Goal: Obtain resource: Download file/media

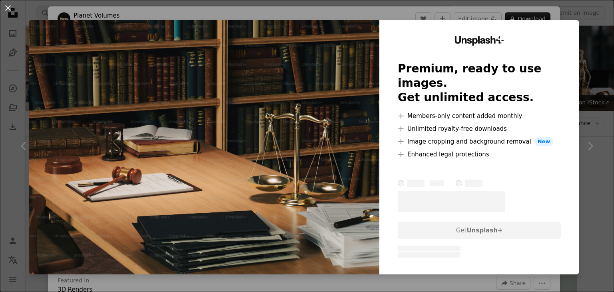
scroll to position [424, 0]
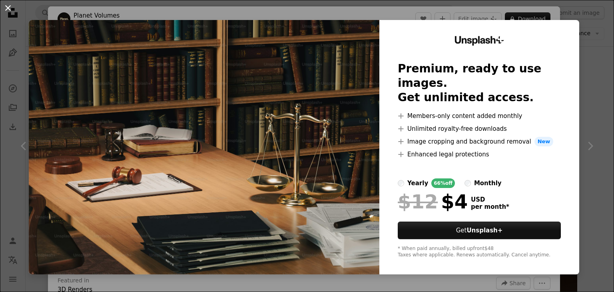
click at [6, 6] on button "An X shape" at bounding box center [8, 8] width 10 height 10
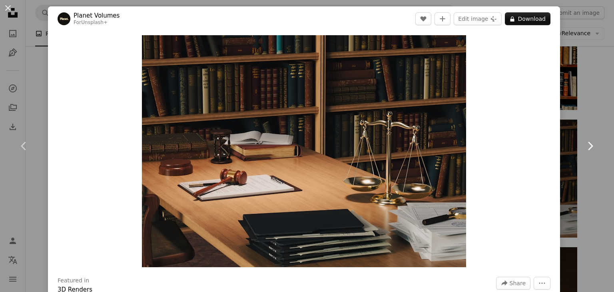
click at [586, 144] on icon "Chevron right" at bounding box center [590, 146] width 13 height 13
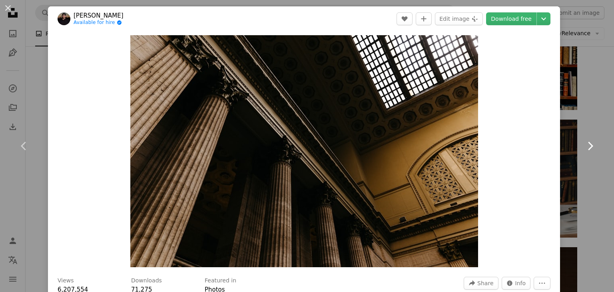
click at [584, 144] on icon "Chevron right" at bounding box center [590, 146] width 13 height 13
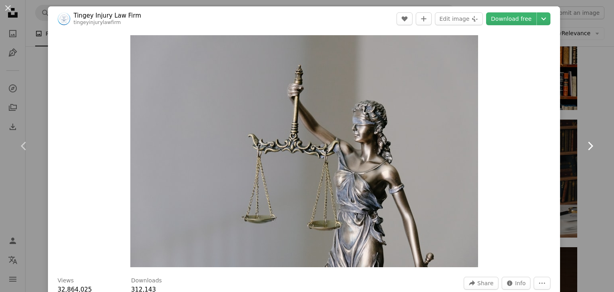
click at [584, 144] on icon "Chevron right" at bounding box center [590, 146] width 13 height 13
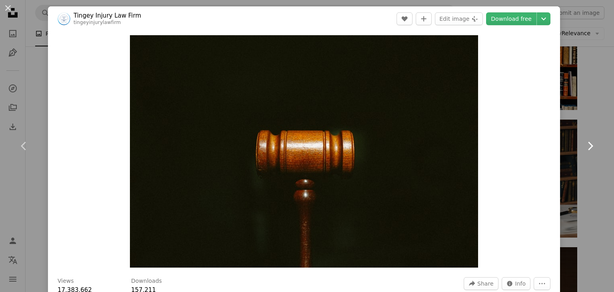
click at [584, 144] on icon "Chevron right" at bounding box center [590, 146] width 13 height 13
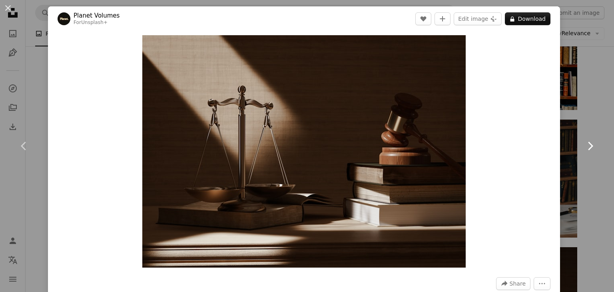
click at [584, 144] on icon "Chevron right" at bounding box center [590, 146] width 13 height 13
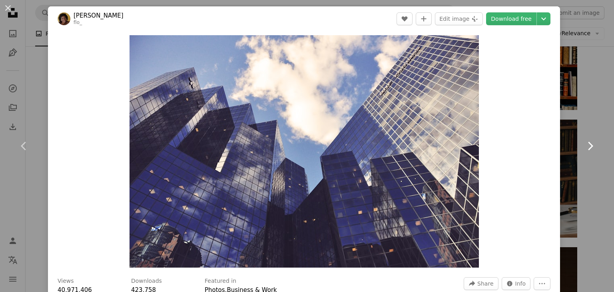
click at [584, 144] on icon "Chevron right" at bounding box center [590, 146] width 13 height 13
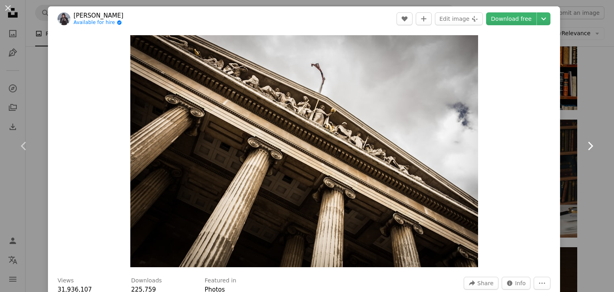
click at [584, 144] on icon "Chevron right" at bounding box center [590, 146] width 13 height 13
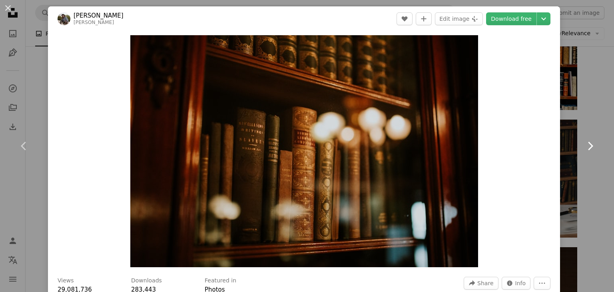
click at [584, 144] on icon "Chevron right" at bounding box center [590, 146] width 13 height 13
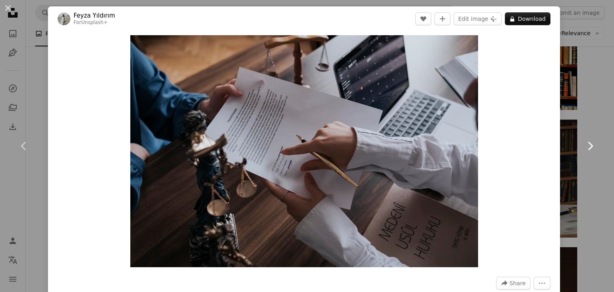
click at [584, 144] on icon "Chevron right" at bounding box center [590, 146] width 13 height 13
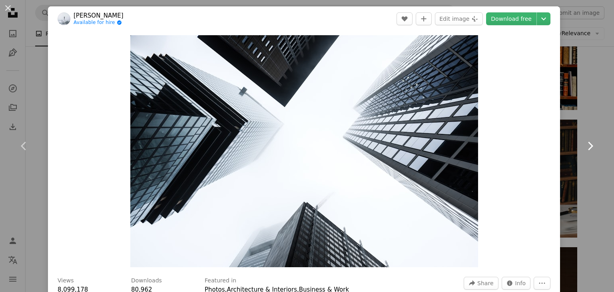
click at [584, 144] on icon "Chevron right" at bounding box center [590, 146] width 13 height 13
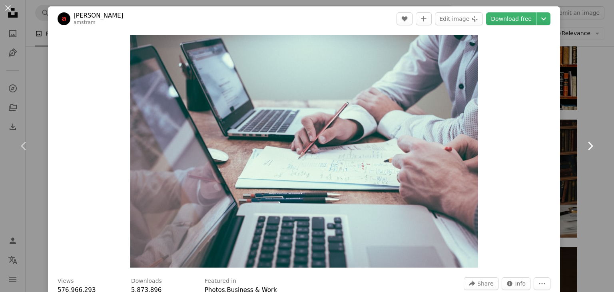
click at [584, 144] on icon "Chevron right" at bounding box center [590, 146] width 13 height 13
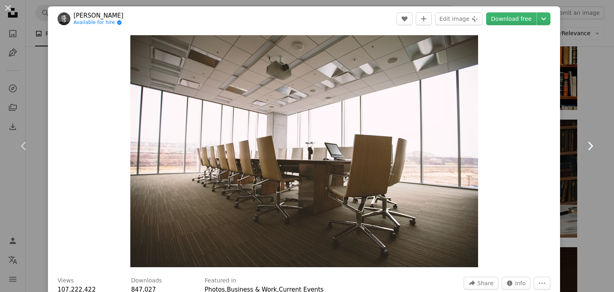
click at [584, 144] on icon "Chevron right" at bounding box center [590, 146] width 13 height 13
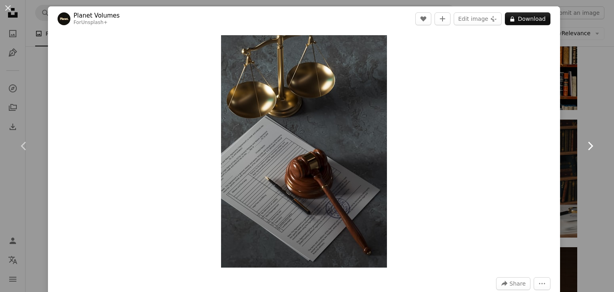
click at [584, 144] on icon "Chevron right" at bounding box center [590, 146] width 13 height 13
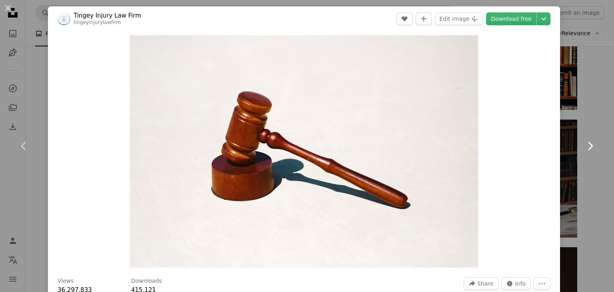
click at [584, 144] on icon "Chevron right" at bounding box center [590, 146] width 13 height 13
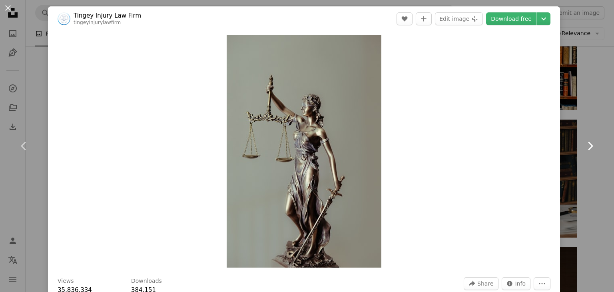
click at [584, 144] on icon "Chevron right" at bounding box center [590, 146] width 13 height 13
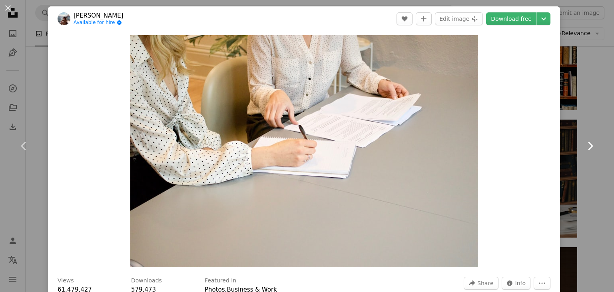
click at [584, 144] on icon "Chevron right" at bounding box center [590, 146] width 13 height 13
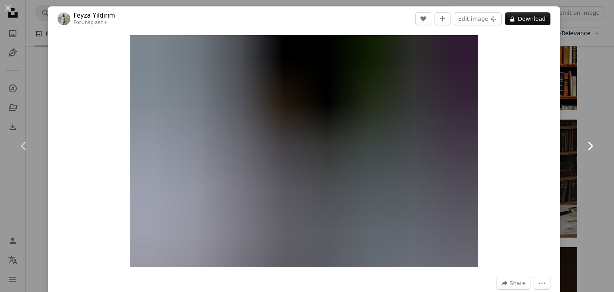
click at [584, 144] on icon "Chevron right" at bounding box center [590, 146] width 13 height 13
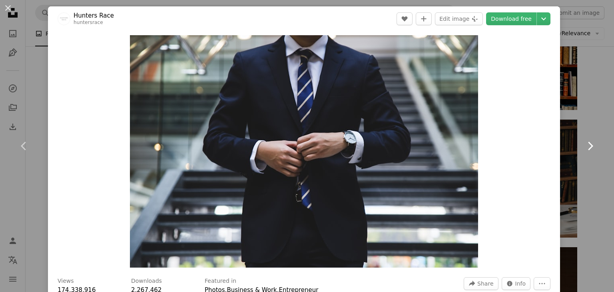
click at [584, 144] on icon "Chevron right" at bounding box center [590, 146] width 13 height 13
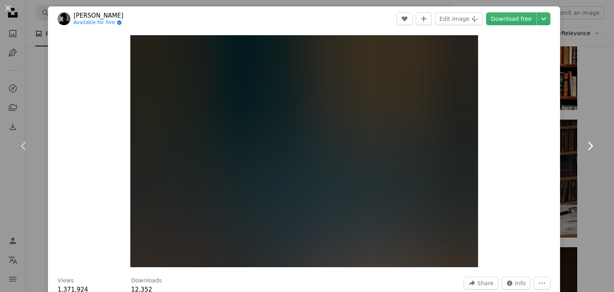
click at [584, 144] on icon "Chevron right" at bounding box center [590, 146] width 13 height 13
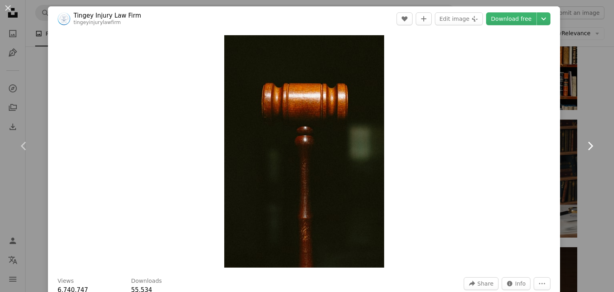
click at [584, 144] on icon "Chevron right" at bounding box center [590, 146] width 13 height 13
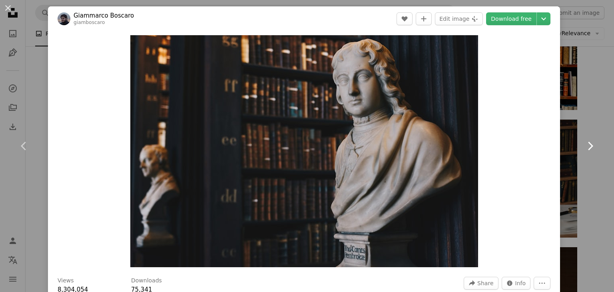
click at [584, 144] on icon "Chevron right" at bounding box center [590, 146] width 13 height 13
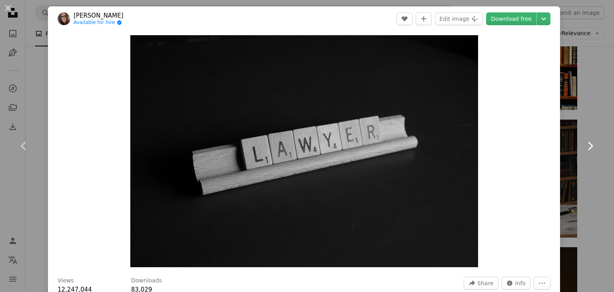
click at [584, 144] on icon "Chevron right" at bounding box center [590, 146] width 13 height 13
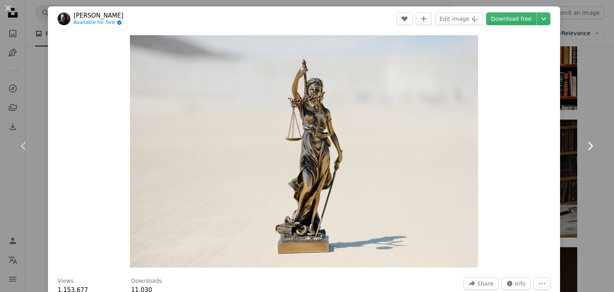
click at [584, 144] on icon "Chevron right" at bounding box center [590, 146] width 13 height 13
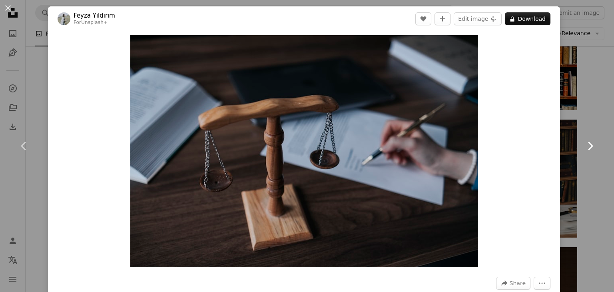
click at [584, 144] on icon "Chevron right" at bounding box center [590, 146] width 13 height 13
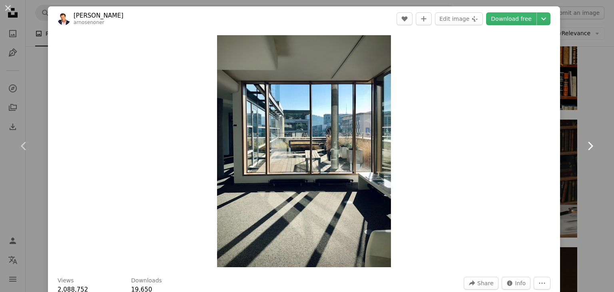
click at [584, 144] on icon "Chevron right" at bounding box center [590, 146] width 13 height 13
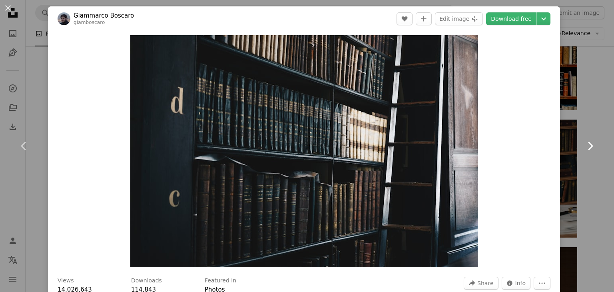
click at [584, 144] on icon "Chevron right" at bounding box center [590, 146] width 13 height 13
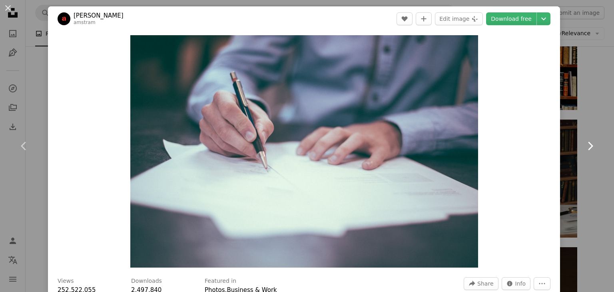
click at [584, 144] on icon "Chevron right" at bounding box center [590, 146] width 13 height 13
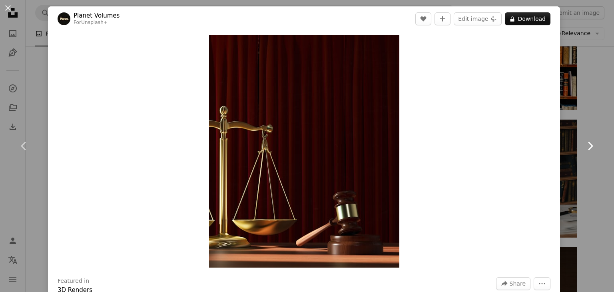
click at [584, 144] on icon "Chevron right" at bounding box center [590, 146] width 13 height 13
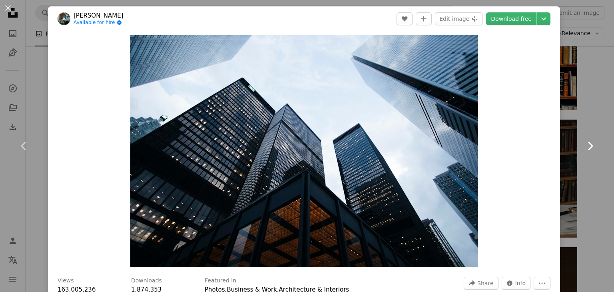
click at [584, 144] on icon "Chevron right" at bounding box center [590, 146] width 13 height 13
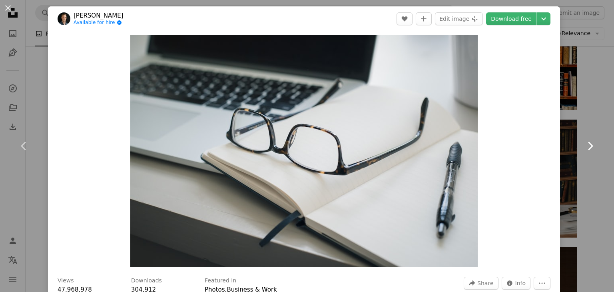
click at [584, 144] on icon "Chevron right" at bounding box center [590, 146] width 13 height 13
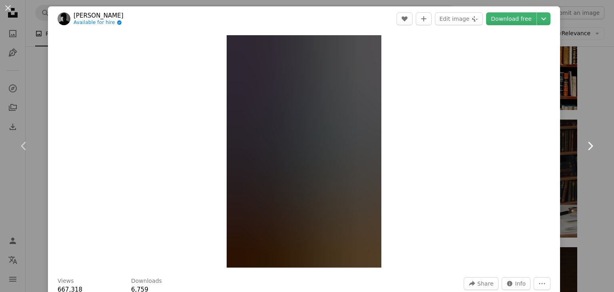
click at [584, 144] on icon "Chevron right" at bounding box center [590, 146] width 13 height 13
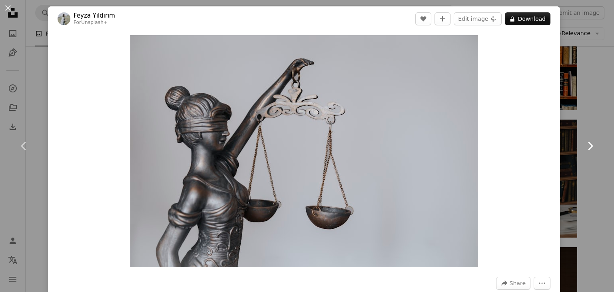
click at [584, 144] on icon "Chevron right" at bounding box center [590, 146] width 13 height 13
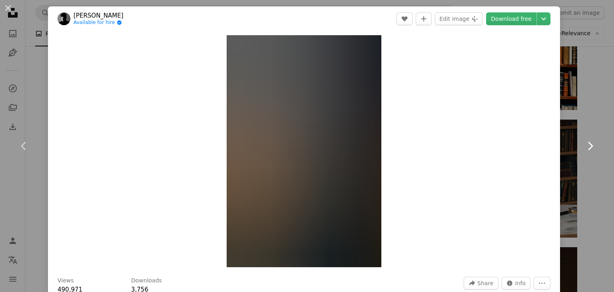
click at [584, 144] on icon "Chevron right" at bounding box center [590, 146] width 13 height 13
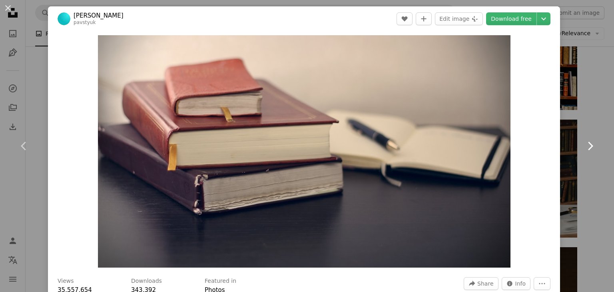
click at [584, 144] on icon "Chevron right" at bounding box center [590, 146] width 13 height 13
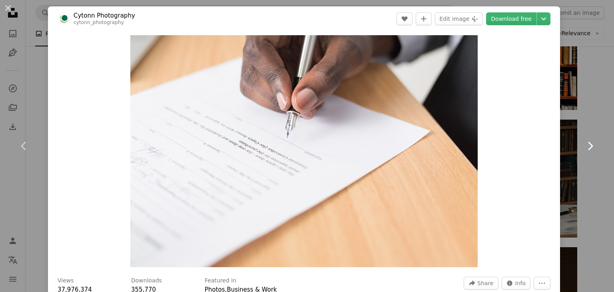
click at [584, 144] on icon "Chevron right" at bounding box center [590, 146] width 13 height 13
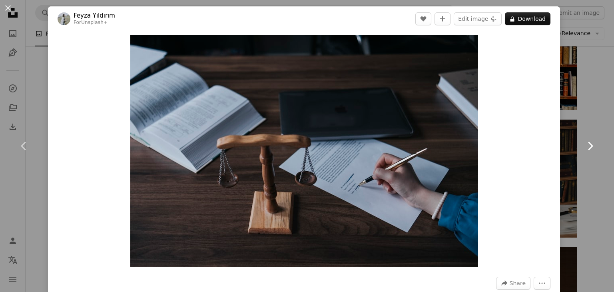
click at [584, 144] on icon "Chevron right" at bounding box center [590, 146] width 13 height 13
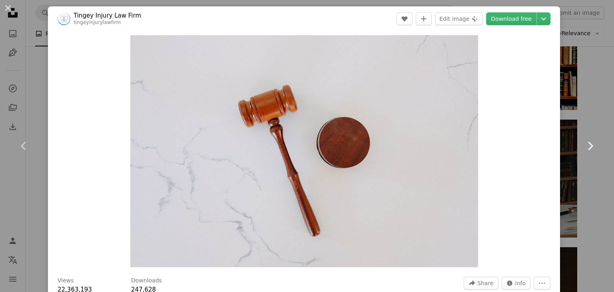
click at [584, 144] on icon "Chevron right" at bounding box center [590, 146] width 13 height 13
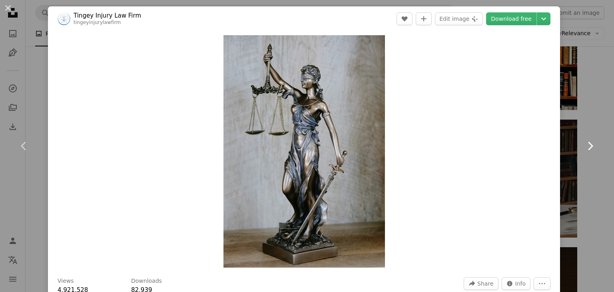
click at [584, 144] on icon "Chevron right" at bounding box center [590, 146] width 13 height 13
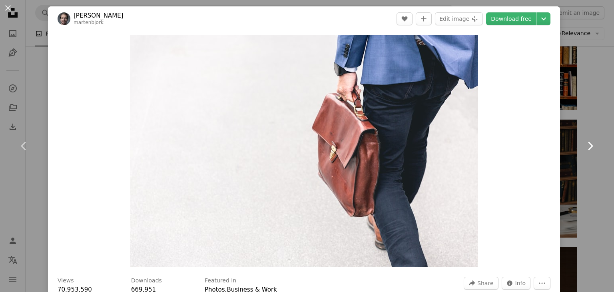
click at [584, 144] on icon "Chevron right" at bounding box center [590, 146] width 13 height 13
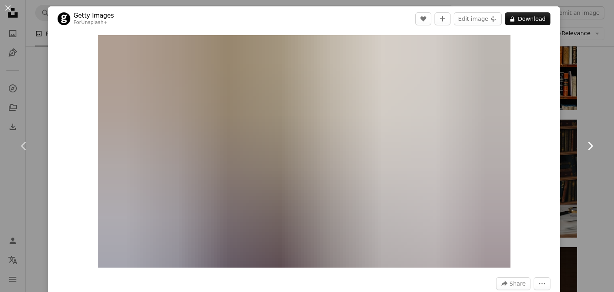
click at [584, 144] on icon "Chevron right" at bounding box center [590, 146] width 13 height 13
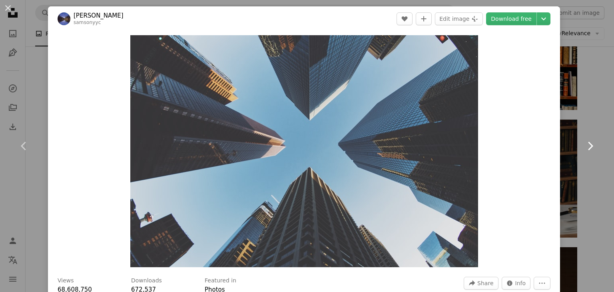
click at [584, 144] on icon "Chevron right" at bounding box center [590, 146] width 13 height 13
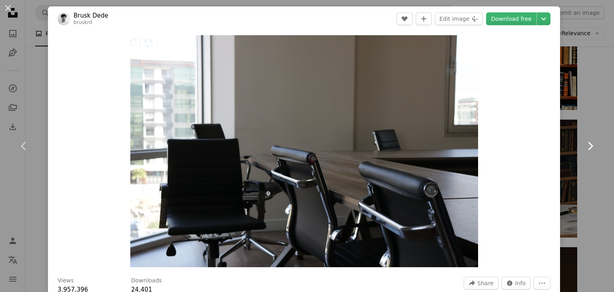
click at [584, 144] on icon "Chevron right" at bounding box center [590, 146] width 13 height 13
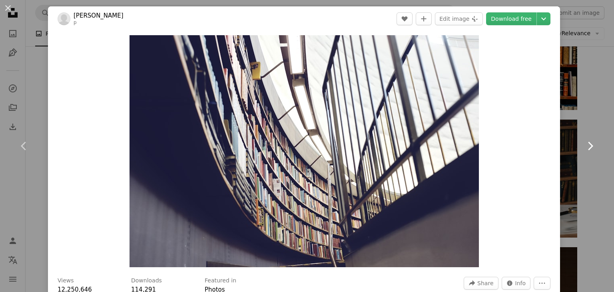
click at [584, 144] on icon "Chevron right" at bounding box center [590, 146] width 13 height 13
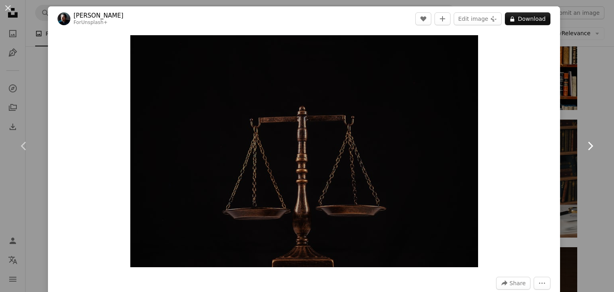
click at [584, 144] on icon "Chevron right" at bounding box center [590, 146] width 13 height 13
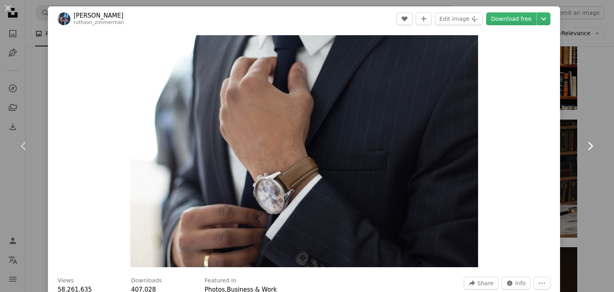
click at [584, 144] on icon "Chevron right" at bounding box center [590, 146] width 13 height 13
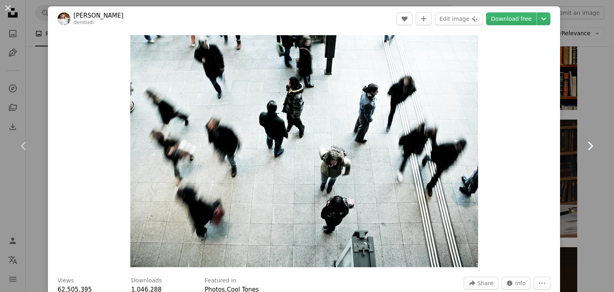
click at [584, 144] on icon "Chevron right" at bounding box center [590, 146] width 13 height 13
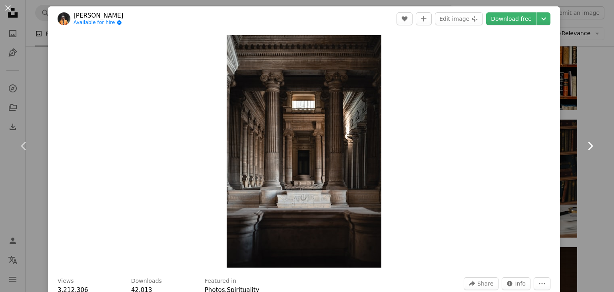
click at [584, 144] on icon "Chevron right" at bounding box center [590, 146] width 13 height 13
